Goal: Information Seeking & Learning: Check status

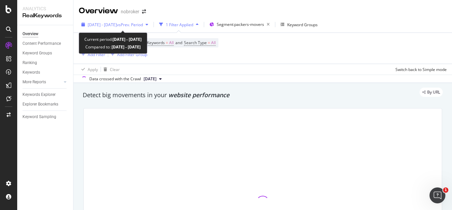
click at [143, 26] on span "vs Prev. Period" at bounding box center [130, 25] width 26 height 6
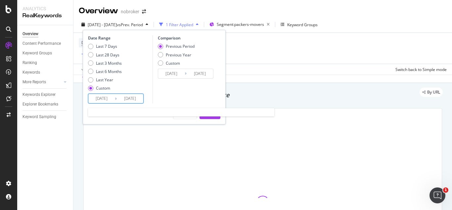
click at [136, 96] on input "[DATE]" at bounding box center [130, 98] width 26 height 9
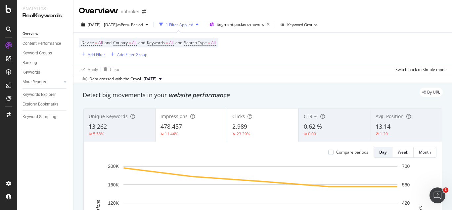
click at [295, 34] on div "Device = All and Country = All and Keywords = All and Search Type = All Add Fil…" at bounding box center [263, 48] width 368 height 31
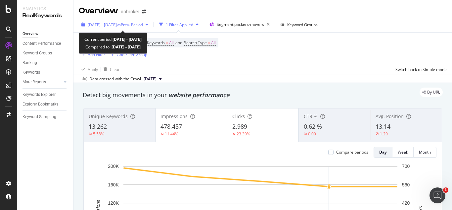
click at [143, 22] on span "vs Prev. Period" at bounding box center [130, 25] width 26 height 6
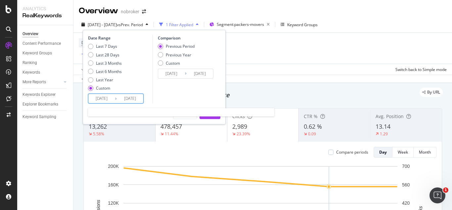
click at [104, 98] on input "[DATE]" at bounding box center [101, 98] width 26 height 9
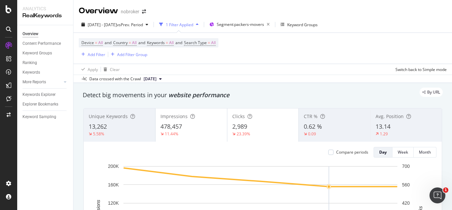
click at [261, 68] on div "Apply Clear Switch back to Simple mode" at bounding box center [262, 69] width 379 height 11
